Goal: Information Seeking & Learning: Learn about a topic

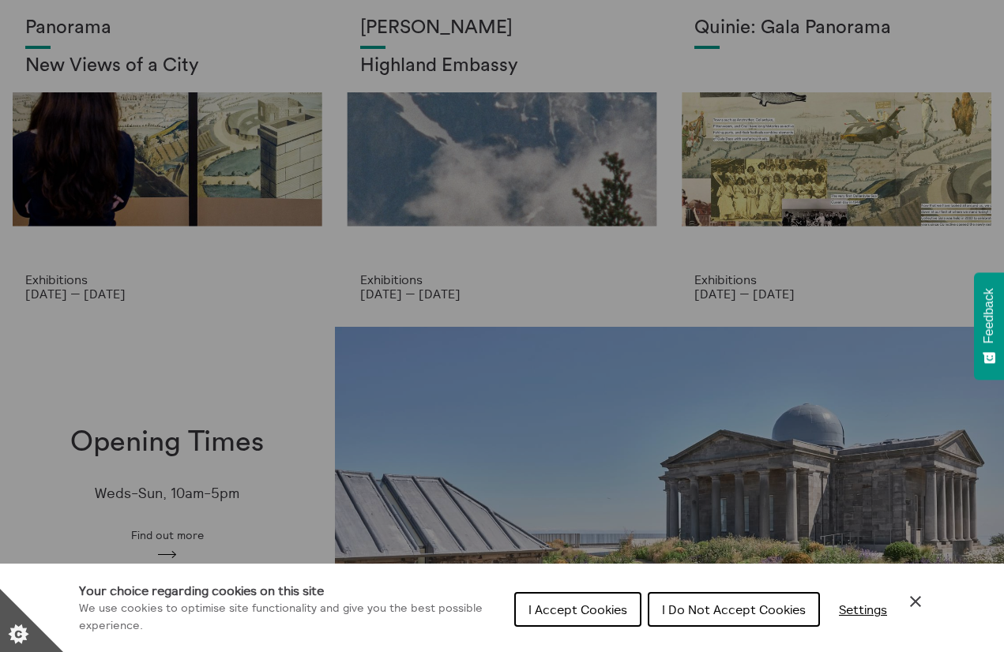
scroll to position [100, 0]
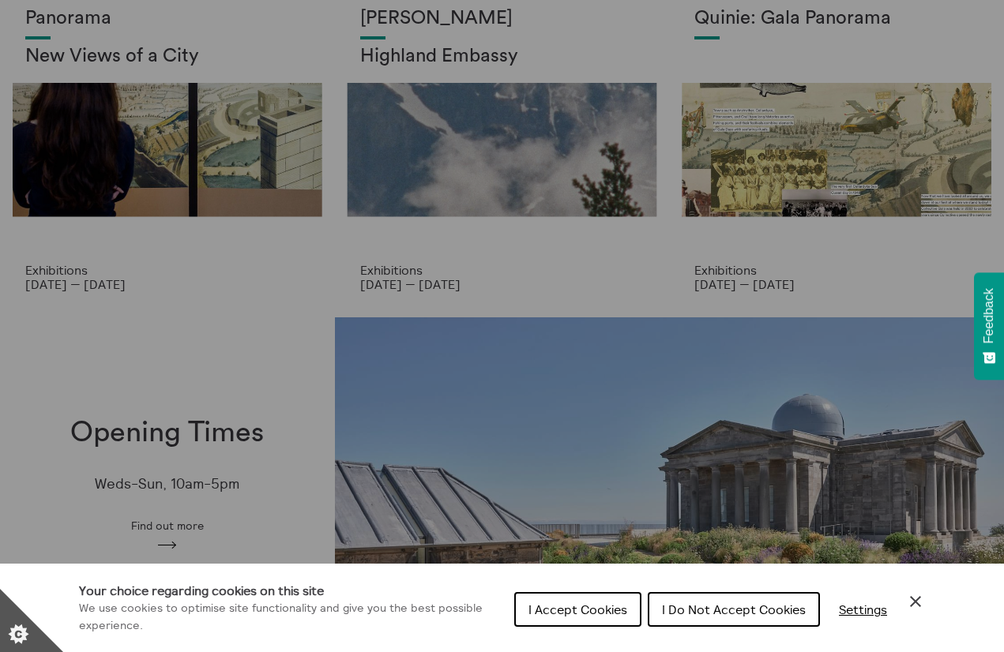
click at [706, 609] on span "I Do Not Accept Cookies" at bounding box center [734, 610] width 144 height 16
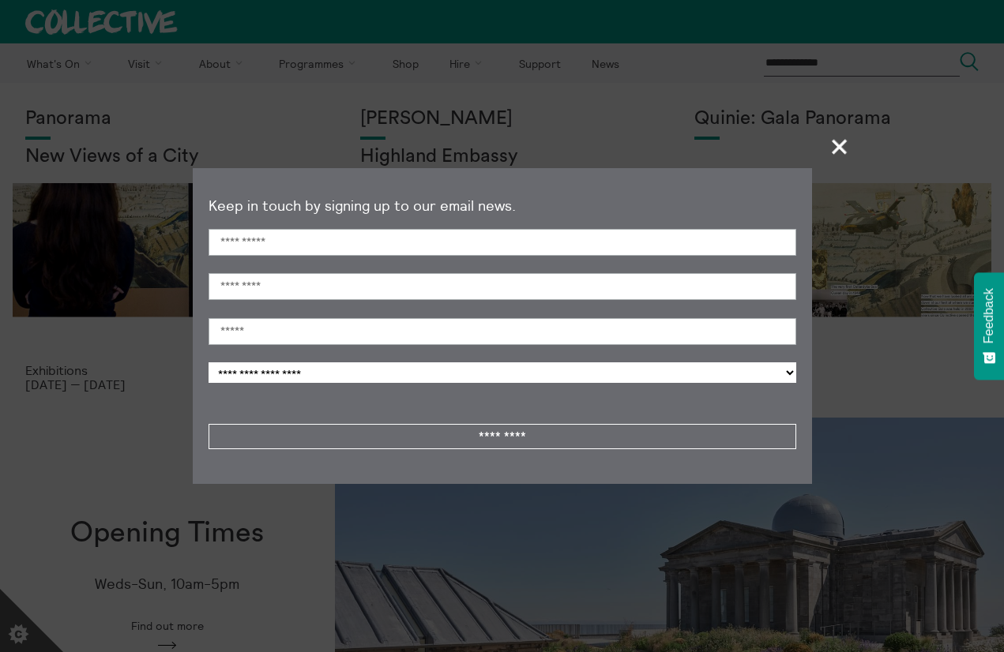
scroll to position [0, 0]
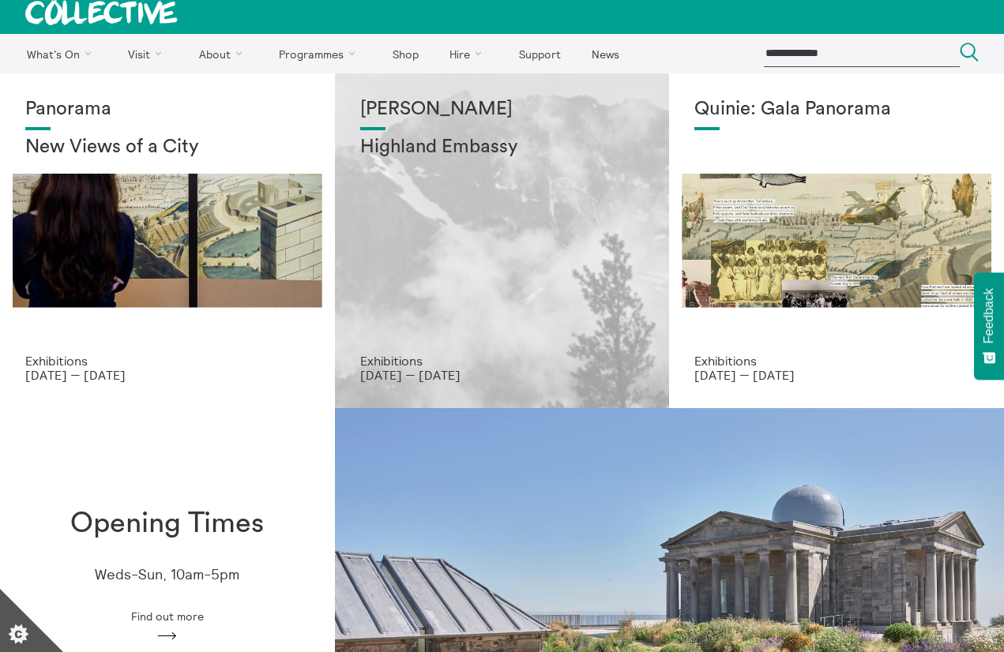
scroll to position [9, 0]
click at [452, 310] on div "Shen Xin Highland Embassy" at bounding box center [502, 226] width 284 height 255
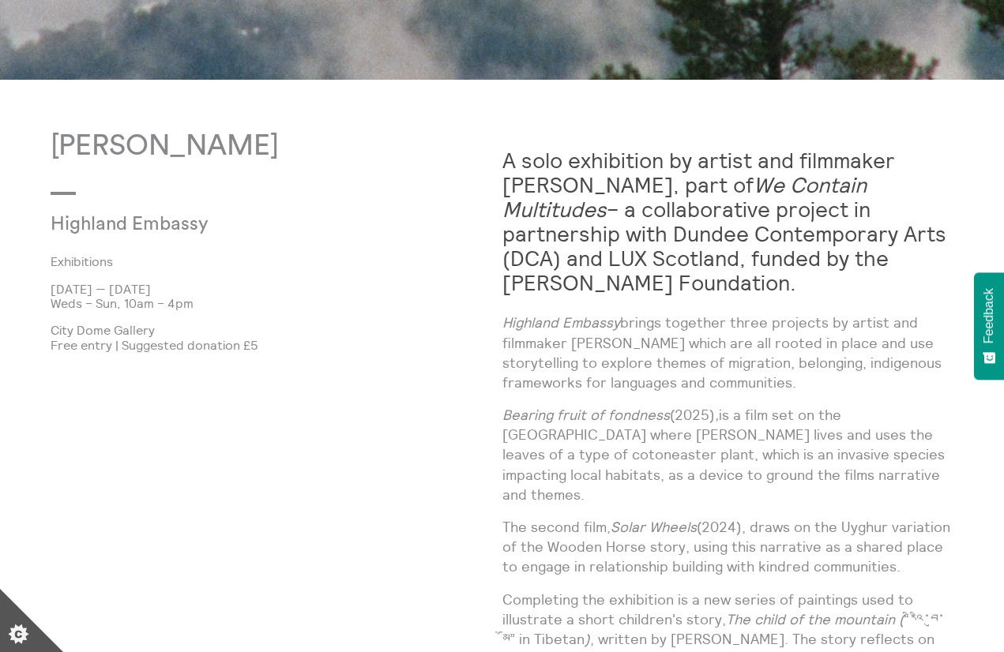
scroll to position [793, 0]
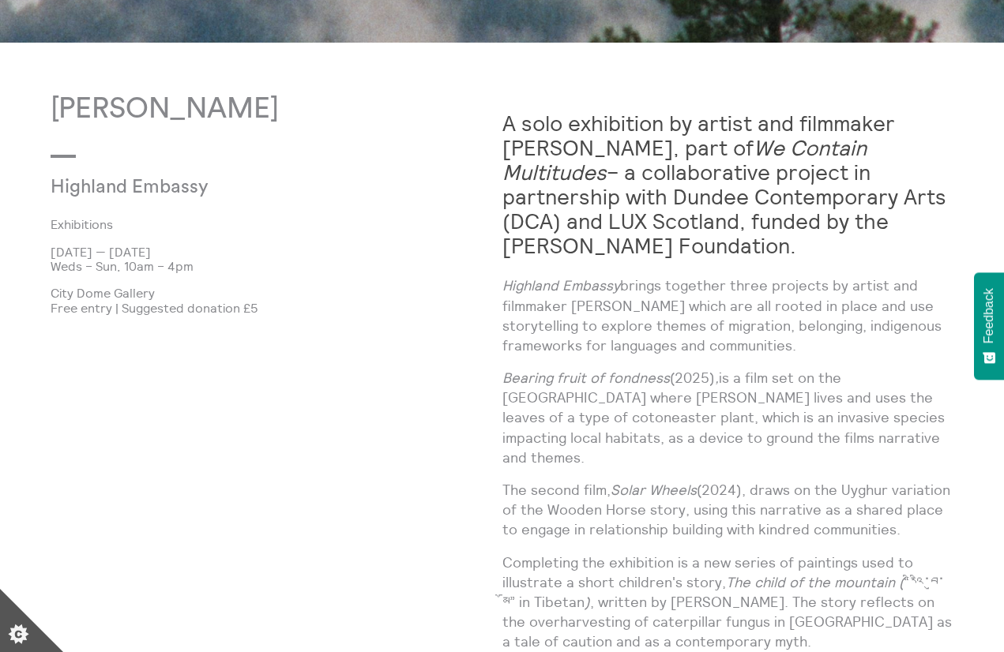
click at [714, 350] on p "Highland Embassy brings together three projects by artist and filmmaker Shen Xi…" at bounding box center [728, 316] width 452 height 80
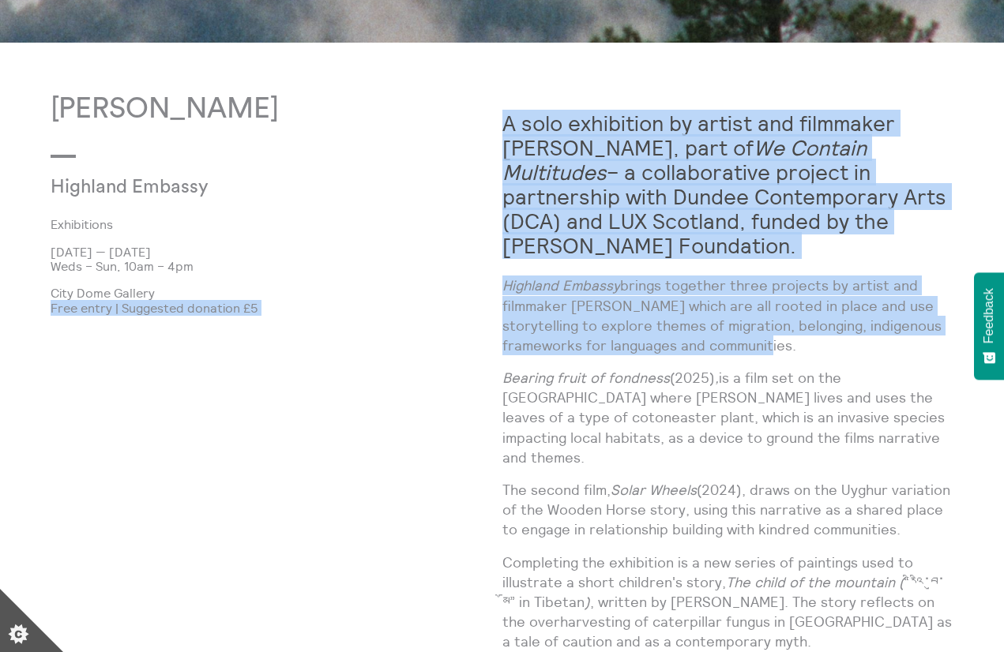
drag, startPoint x: 714, startPoint y: 350, endPoint x: 499, endPoint y: 294, distance: 222.0
click at [499, 294] on p "City Dome Gallery" at bounding box center [277, 293] width 452 height 14
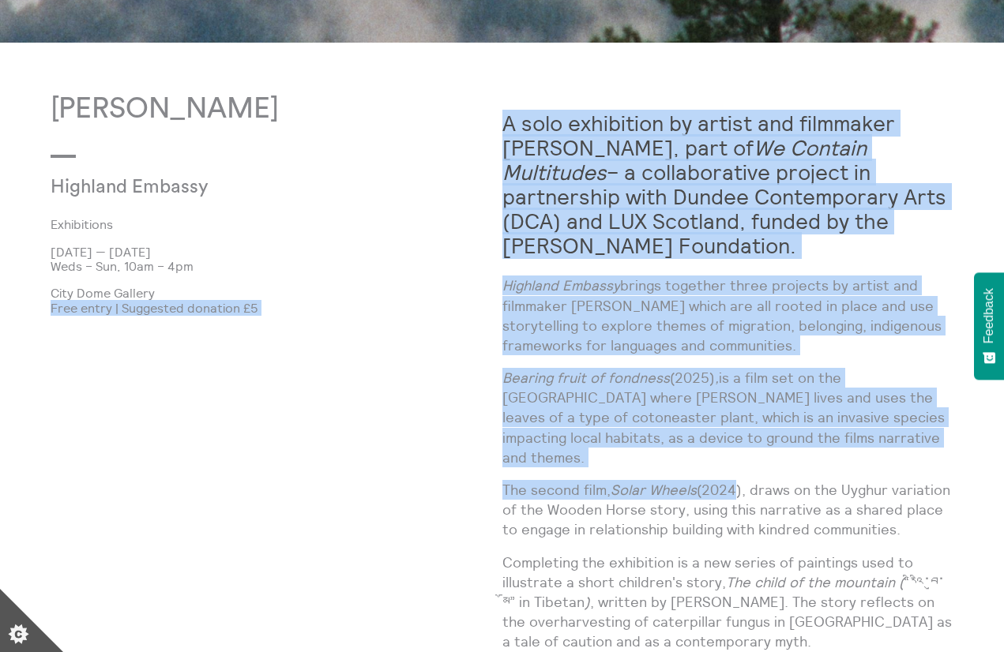
drag, startPoint x: 499, startPoint y: 294, endPoint x: 731, endPoint y: 461, distance: 285.6
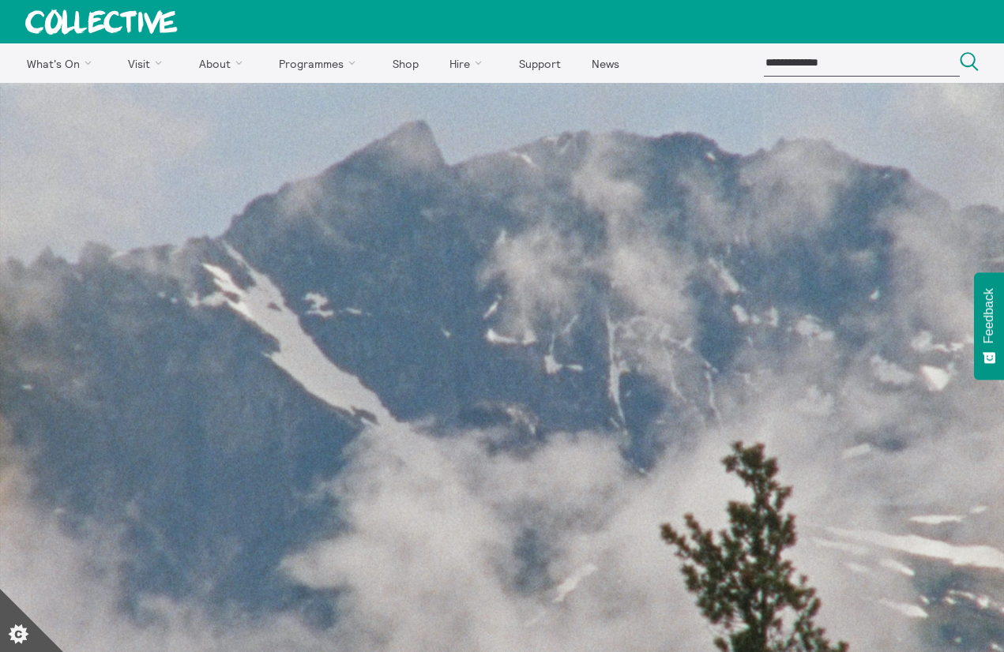
scroll to position [0, 0]
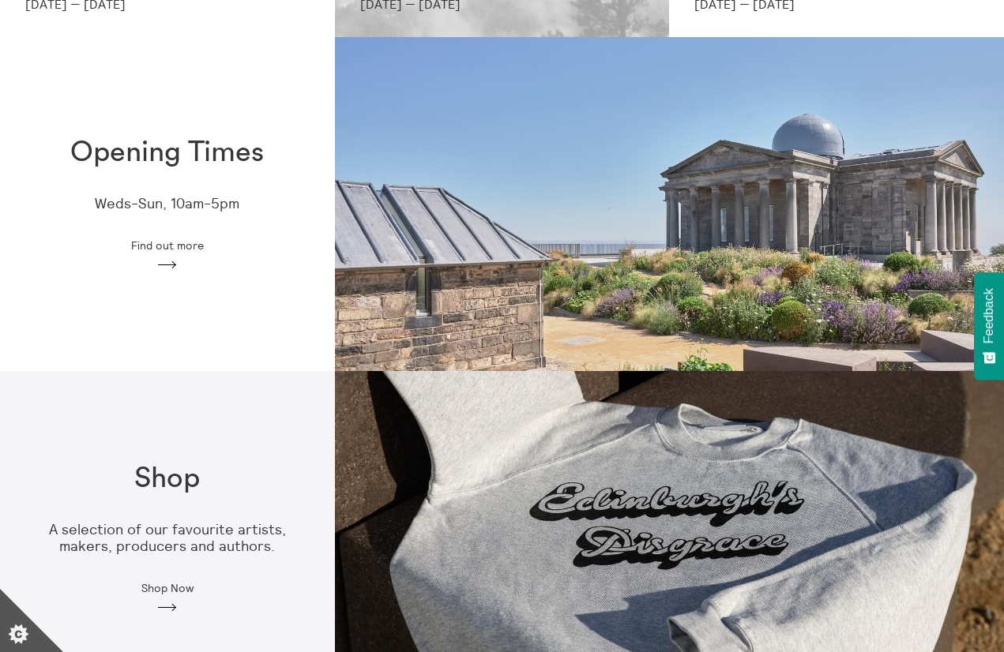
scroll to position [384, 0]
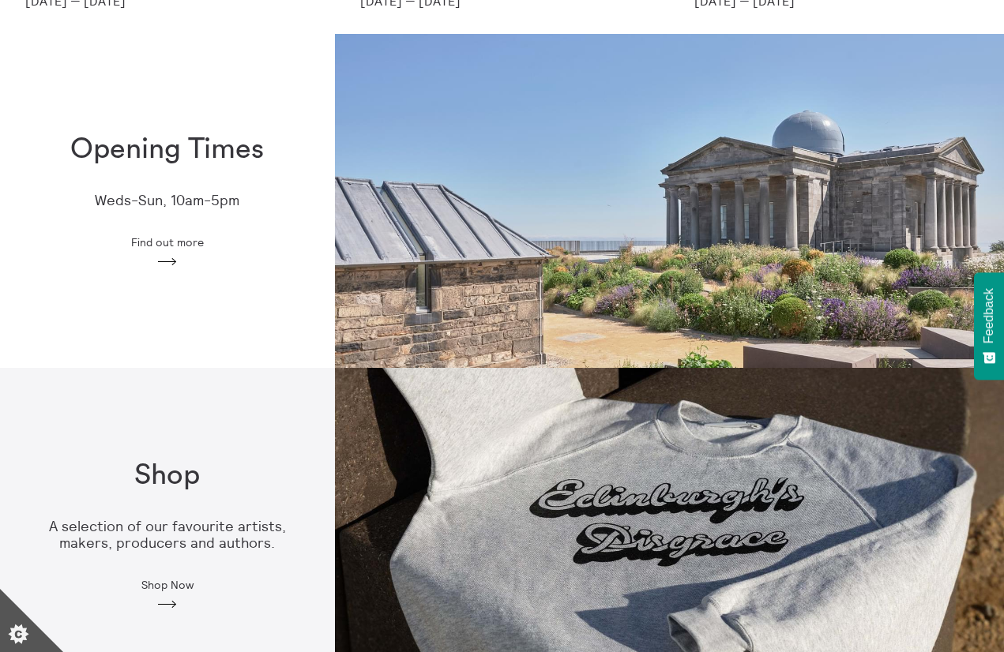
click at [171, 240] on span "Find out more" at bounding box center [167, 242] width 73 height 13
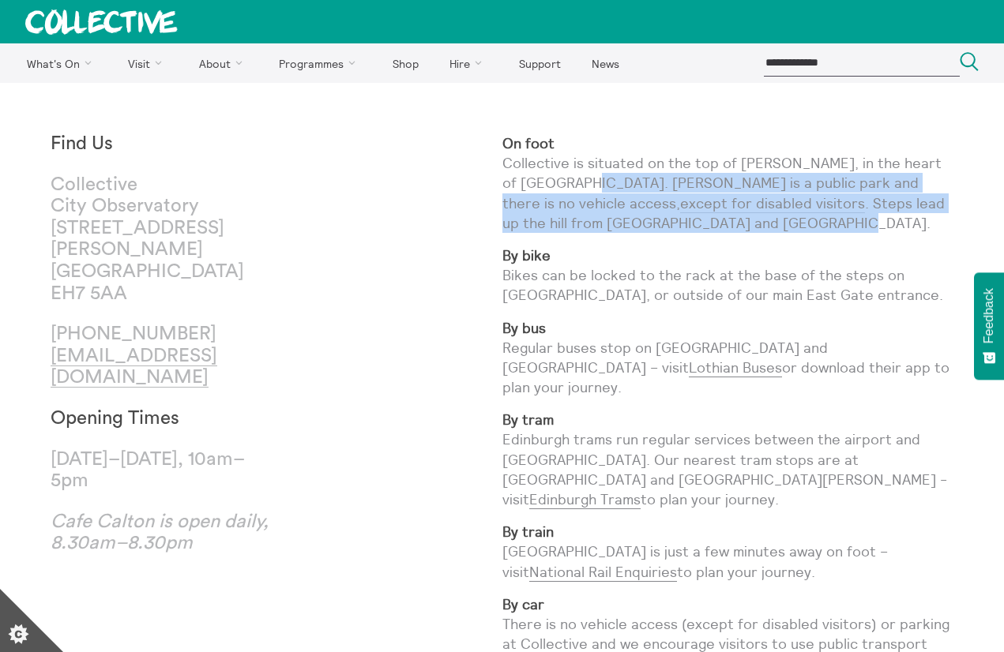
drag, startPoint x: 575, startPoint y: 182, endPoint x: 689, endPoint y: 232, distance: 124.1
click at [689, 232] on p "On foot Collective is situated on the top of [PERSON_NAME], in the heart of [GE…" at bounding box center [728, 183] width 452 height 100
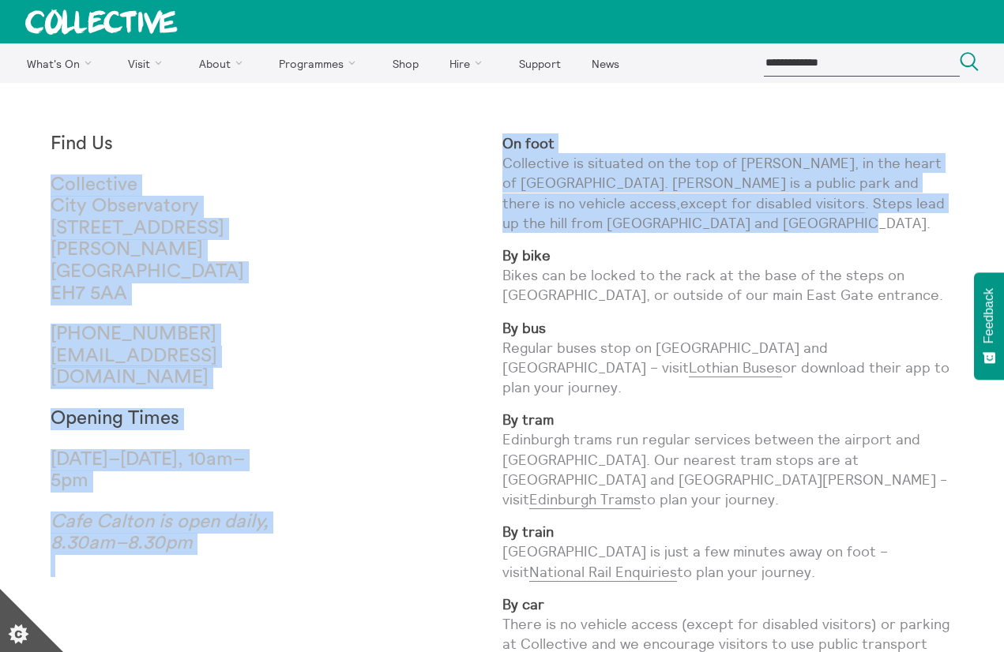
drag, startPoint x: 689, startPoint y: 232, endPoint x: 476, endPoint y: 157, distance: 225.3
click at [478, 159] on div "Find Us [GEOGRAPHIC_DATA] [STREET_ADDRESS][PERSON_NAME] [PHONE_NUMBER] [EMAIL_A…" at bounding box center [502, 495] width 903 height 725
click at [476, 157] on div "Find Us [GEOGRAPHIC_DATA] [STREET_ADDRESS][PERSON_NAME] [PHONE_NUMBER] [EMAIL_A…" at bounding box center [277, 495] width 452 height 725
